Goal: Task Accomplishment & Management: Complete application form

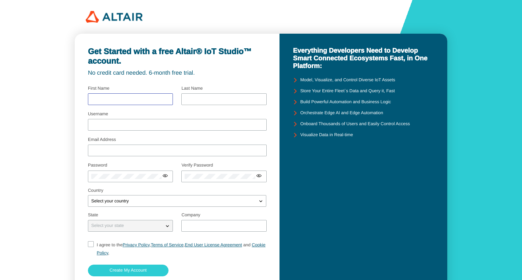
click at [138, 100] on input "text" at bounding box center [130, 99] width 79 height 5
type input "Wina"
click at [222, 97] on input "text" at bounding box center [224, 99] width 79 height 5
type input "Rustiani"
click at [170, 125] on input "Username" at bounding box center [177, 124] width 172 height 5
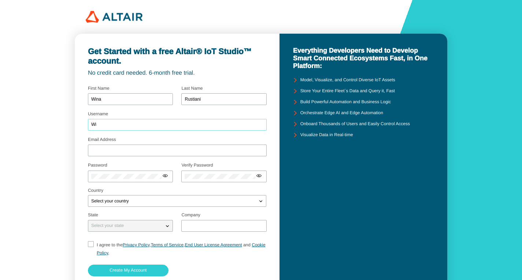
type input "W"
type input "wina0210"
click at [122, 152] on input "Email Address" at bounding box center [177, 150] width 172 height 5
type input "[EMAIL_ADDRESS][DOMAIN_NAME]"
click at [88, 174] on div at bounding box center [130, 177] width 85 height 12
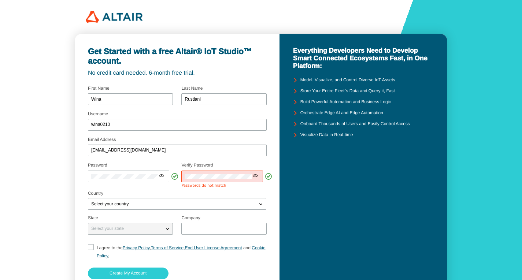
click at [256, 175] on iron-icon at bounding box center [256, 176] width 6 height 6
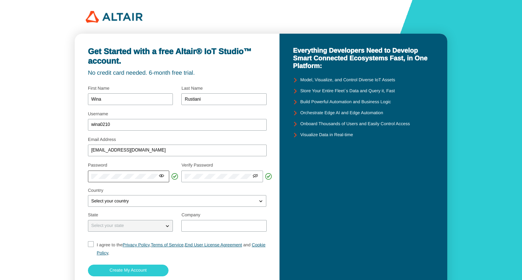
click at [161, 178] on iron-icon at bounding box center [162, 176] width 6 height 6
click at [260, 201] on iron-icon at bounding box center [260, 201] width 7 height 7
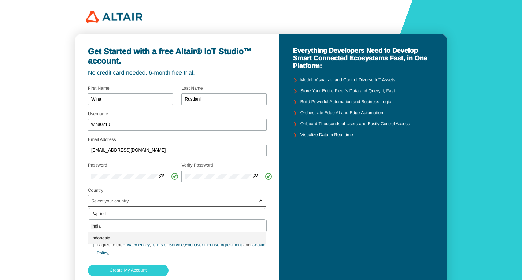
type input "ind"
click at [149, 239] on p "Ind onesia" at bounding box center [177, 238] width 178 height 7
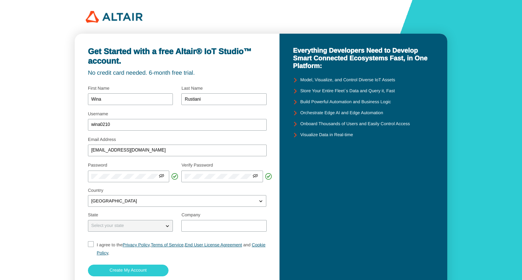
click at [164, 225] on iron-icon at bounding box center [167, 225] width 7 height 7
click at [167, 227] on iron-icon at bounding box center [167, 225] width 7 height 7
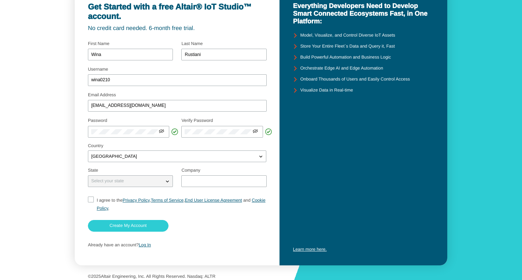
scroll to position [48, 0]
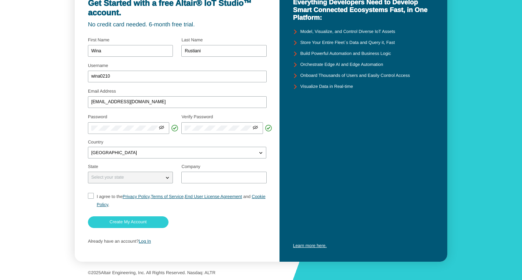
click at [91, 180] on p "Select your state" at bounding box center [107, 177] width 38 height 5
click at [169, 178] on iron-icon at bounding box center [167, 177] width 7 height 7
click at [90, 196] on input "I agree to the Privacy Policy , Terms of Service , End User License Agreement a…" at bounding box center [90, 201] width 5 height 16
checkbox input "true"
click at [163, 178] on div "Select your state" at bounding box center [126, 177] width 76 height 7
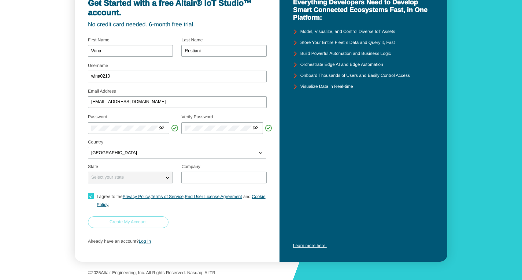
click at [0, 0] on slot "Create My Account" at bounding box center [0, 0] width 0 height 0
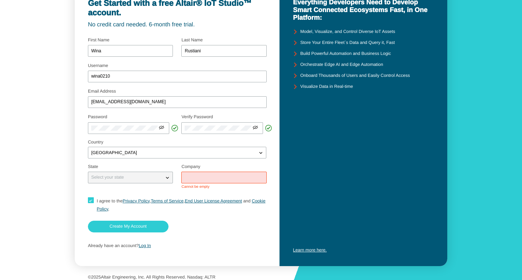
click at [201, 181] on div at bounding box center [223, 178] width 85 height 12
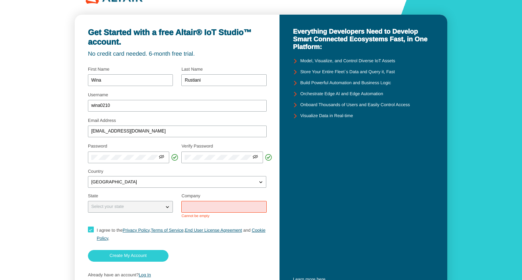
scroll to position [0, 0]
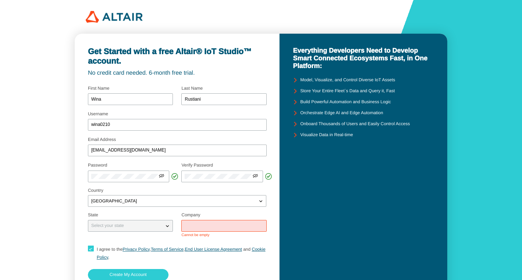
click at [32, 61] on div "Get Started with a free Altair® IoT Studio™ account. No credit card needed. 6-m…" at bounding box center [261, 166] width 522 height 333
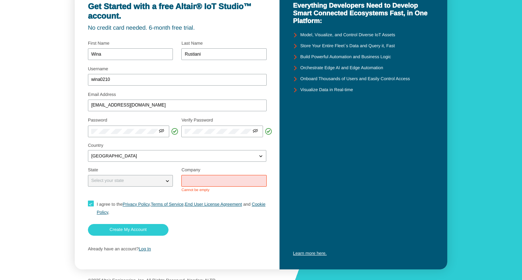
scroll to position [53, 0]
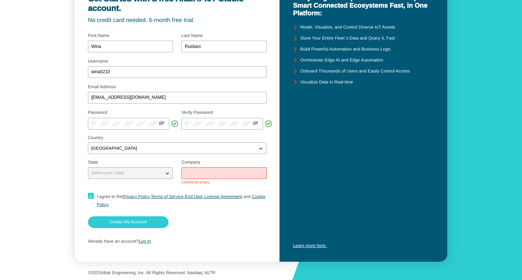
click at [474, 83] on div "Get Started with a free Altair® IoT Studio™ account. No credit card needed. 6-m…" at bounding box center [261, 113] width 522 height 333
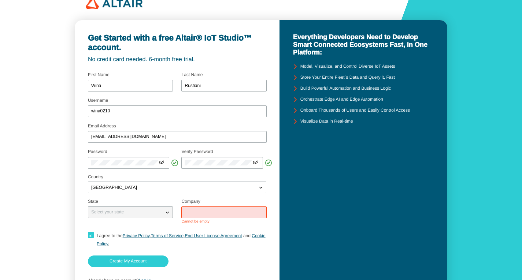
scroll to position [0, 0]
